Goal: Task Accomplishment & Management: Use online tool/utility

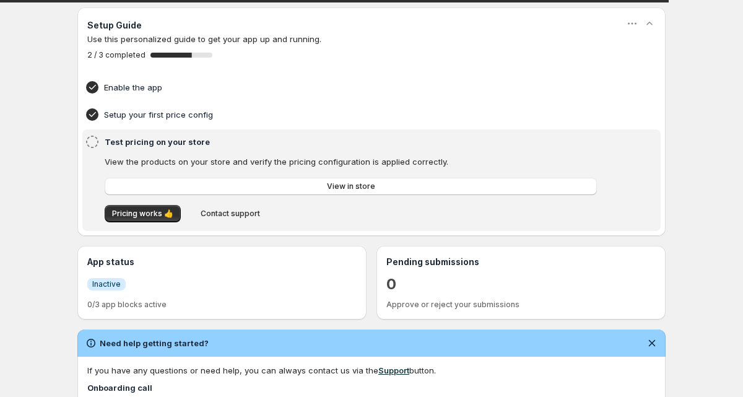
scroll to position [147, 0]
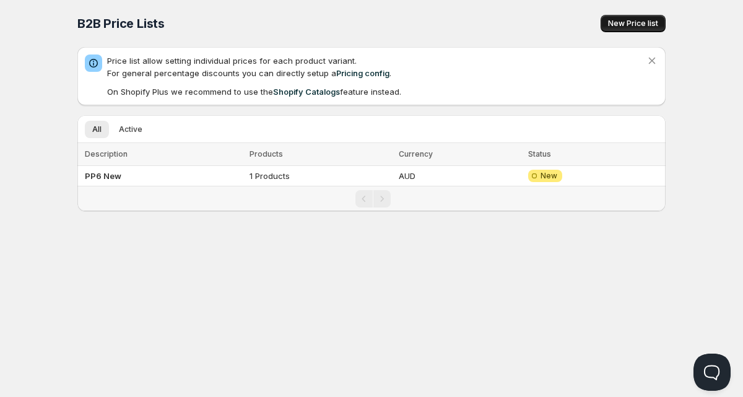
click at [610, 15] on button "New Price list" at bounding box center [633, 23] width 65 height 17
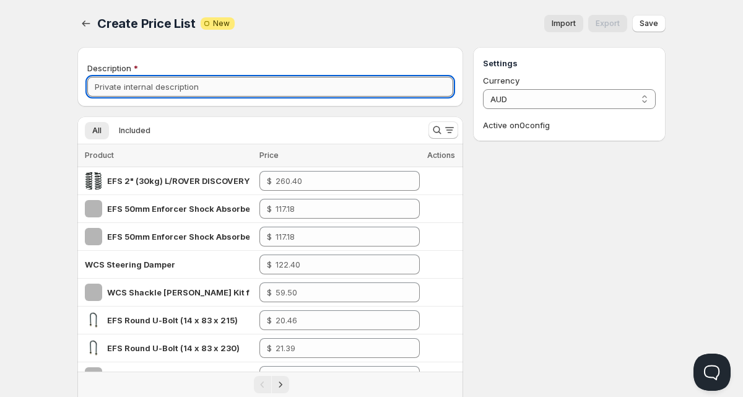
click at [215, 95] on input "Description" at bounding box center [270, 87] width 366 height 20
type input "PP6"
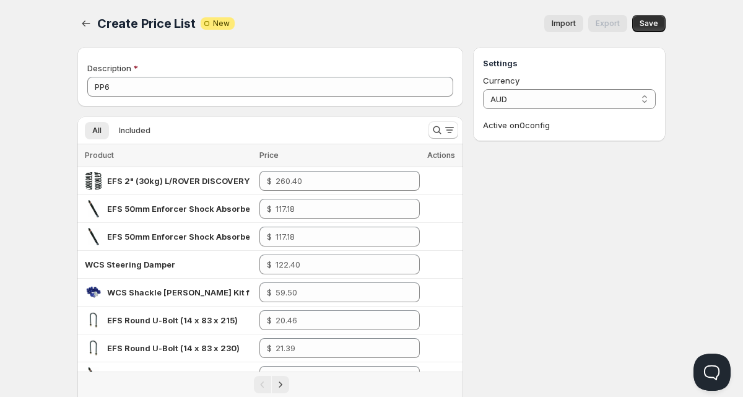
click at [576, 28] on span "Import" at bounding box center [564, 24] width 24 height 10
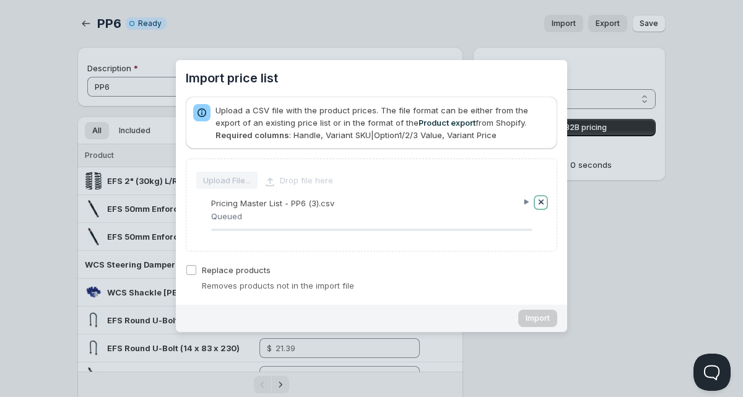
click at [542, 200] on button "Remove" at bounding box center [541, 202] width 12 height 12
click at [527, 206] on button "Start" at bounding box center [526, 202] width 12 height 12
click at [438, 225] on vaadin-upload-file "Import price list" at bounding box center [371, 216] width 351 height 50
